Goal: Task Accomplishment & Management: Use online tool/utility

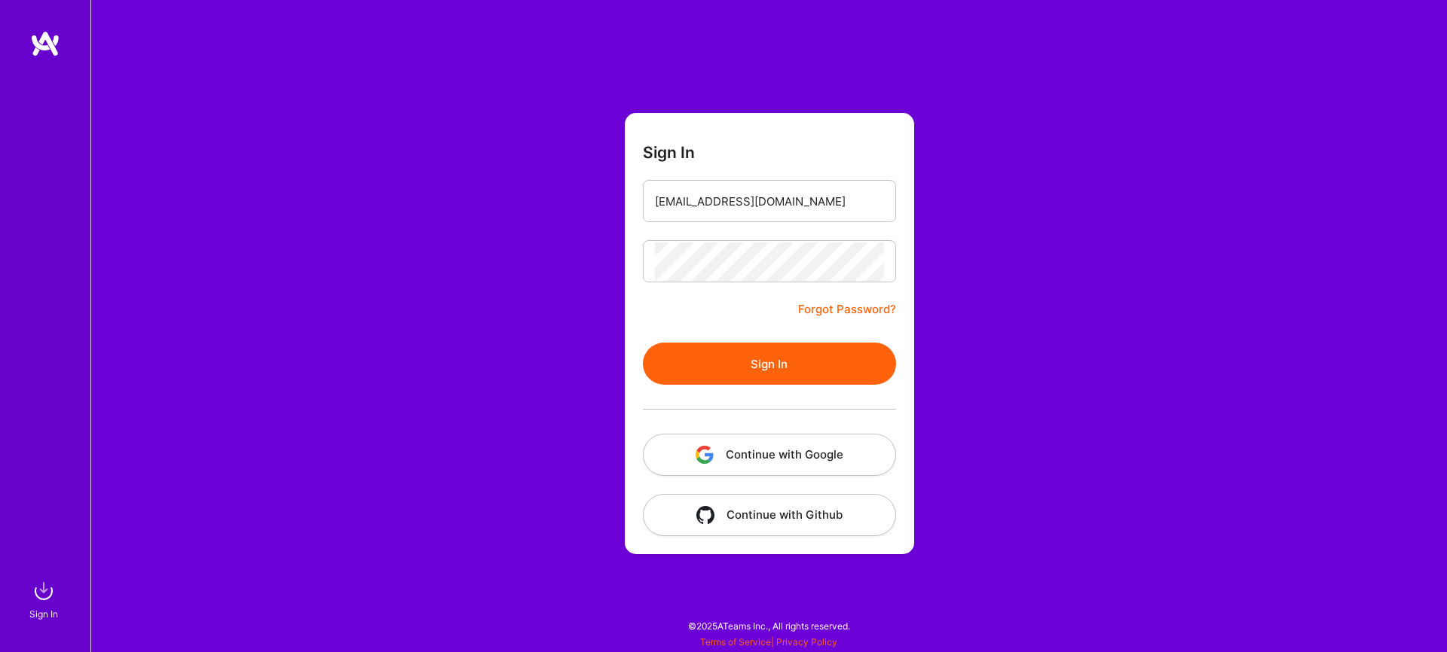
click at [766, 368] on button "Sign In" at bounding box center [769, 364] width 253 height 42
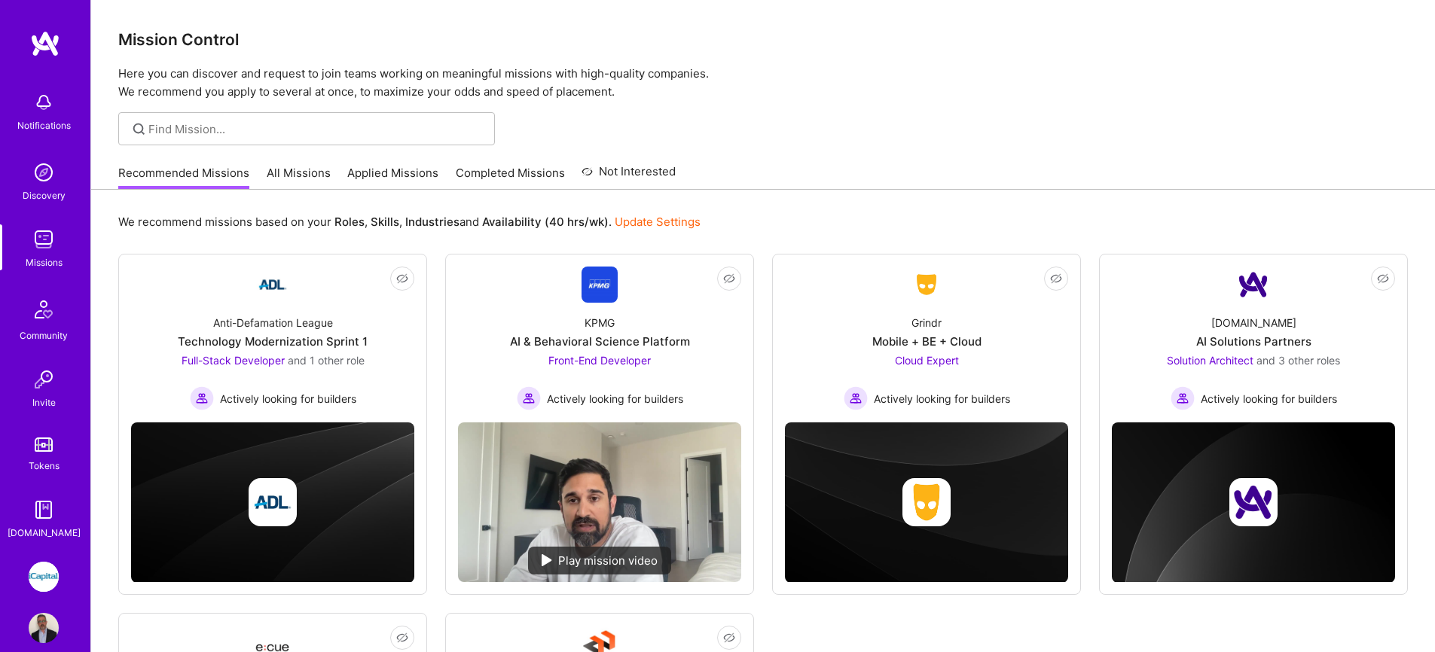
click at [291, 173] on link "All Missions" at bounding box center [299, 177] width 64 height 25
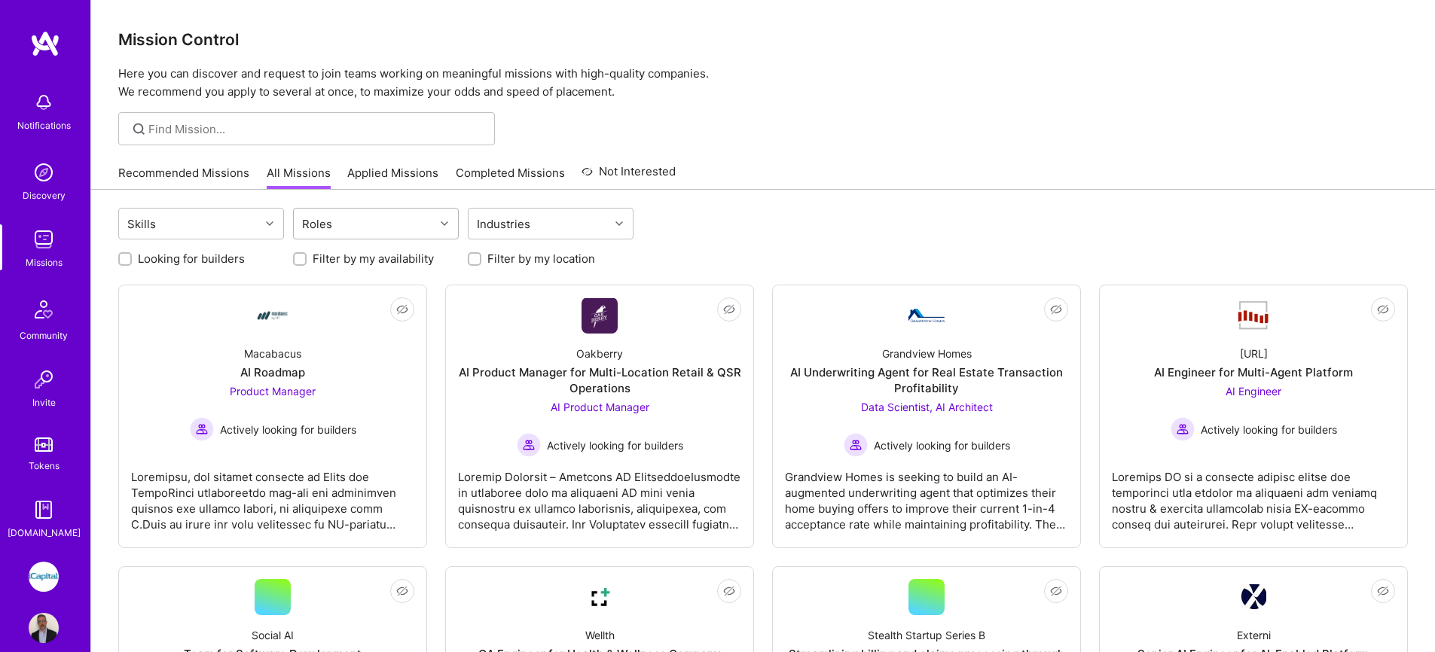
click at [388, 229] on div "Roles" at bounding box center [364, 224] width 141 height 30
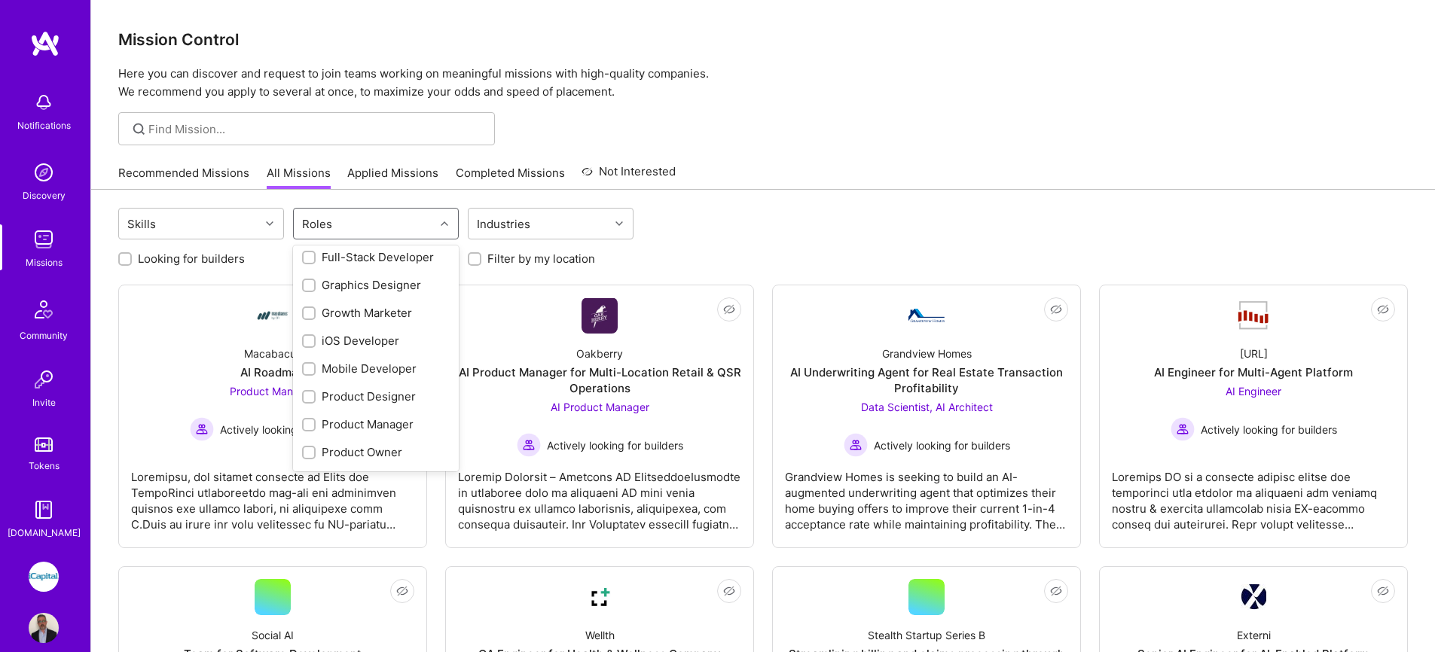
scroll to position [482, 0]
click at [366, 387] on div "QA Engineer" at bounding box center [376, 394] width 148 height 16
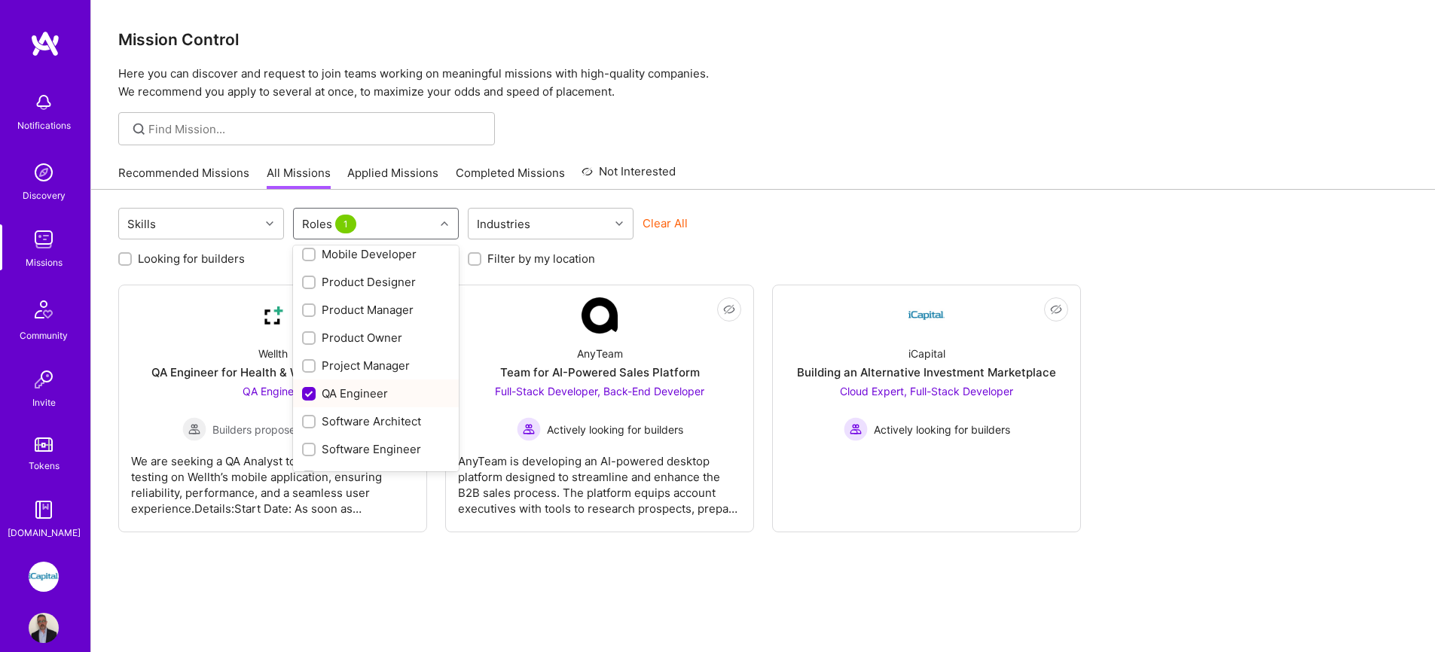
click at [366, 387] on div "QA Engineer" at bounding box center [376, 394] width 148 height 16
checkbox input "false"
